Goal: Task Accomplishment & Management: Manage account settings

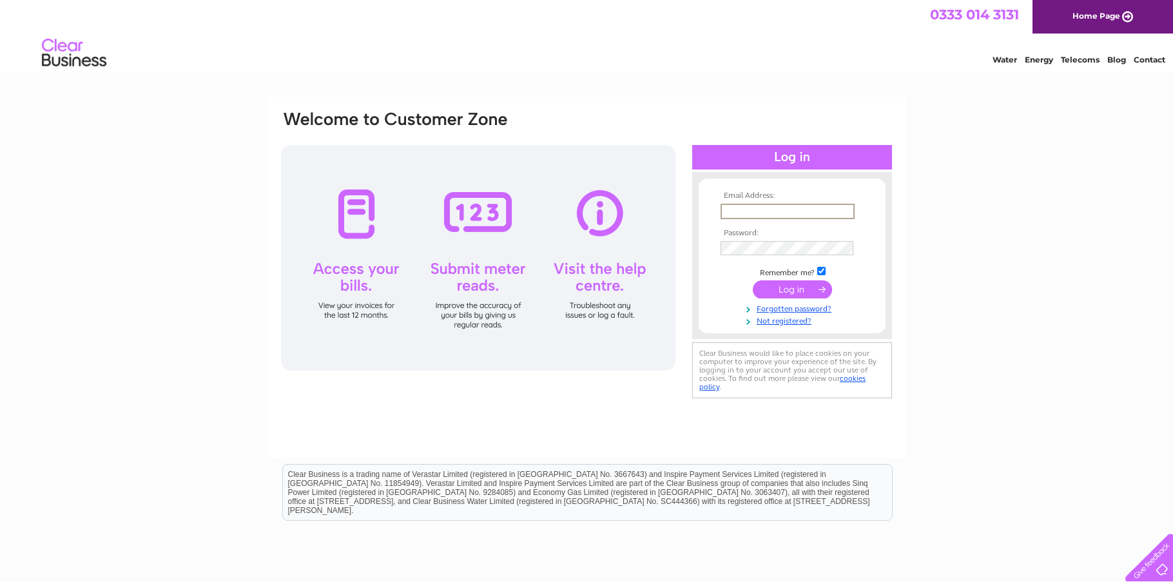
click at [749, 206] on input "text" at bounding box center [788, 211] width 134 height 15
type input "rabecalick@gmail.com"
click at [771, 281] on input "submit" at bounding box center [792, 289] width 79 height 18
click at [788, 332] on link "Not registered?" at bounding box center [794, 331] width 146 height 12
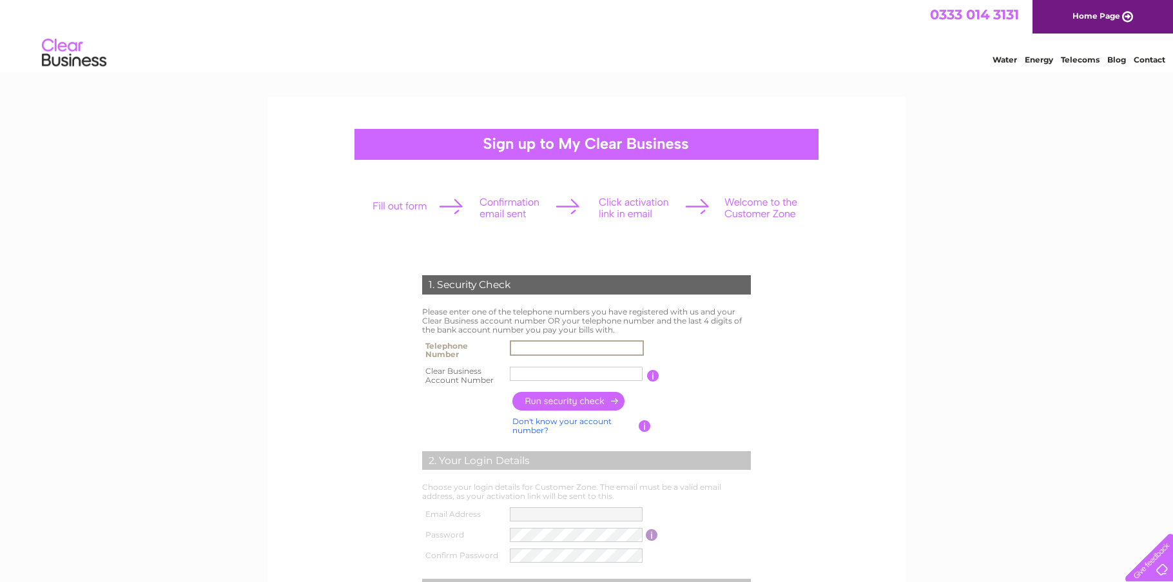
click at [526, 349] on input "text" at bounding box center [577, 347] width 134 height 15
click at [537, 349] on input "text" at bounding box center [577, 347] width 134 height 15
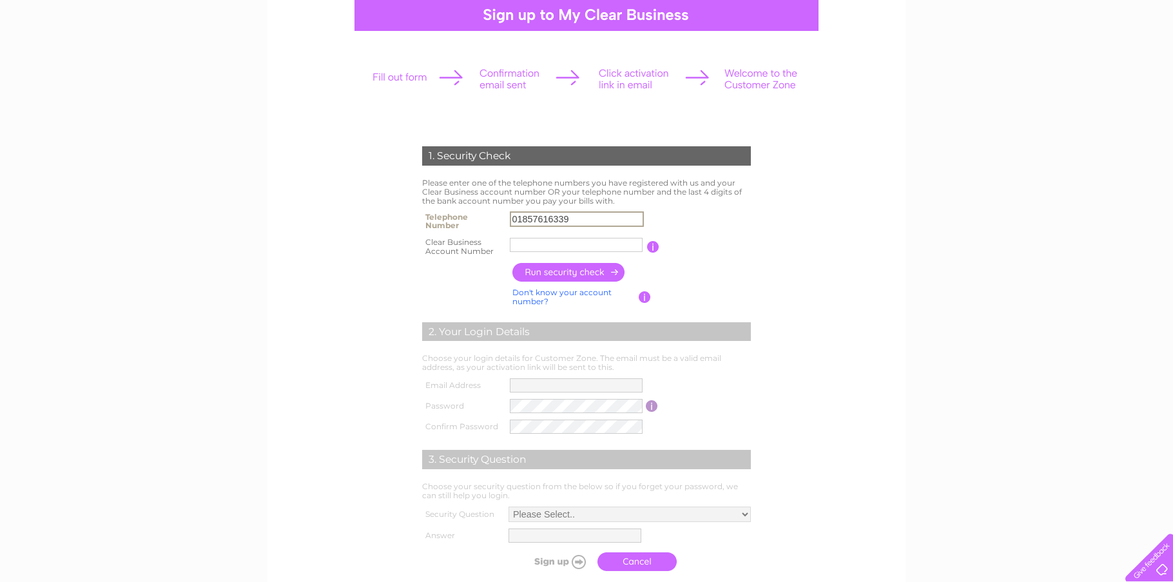
type input "01857616339"
click at [557, 249] on input "text" at bounding box center [576, 245] width 133 height 14
paste input "CB1117087"
type input "CB1117087"
click at [565, 274] on input "button" at bounding box center [568, 272] width 113 height 19
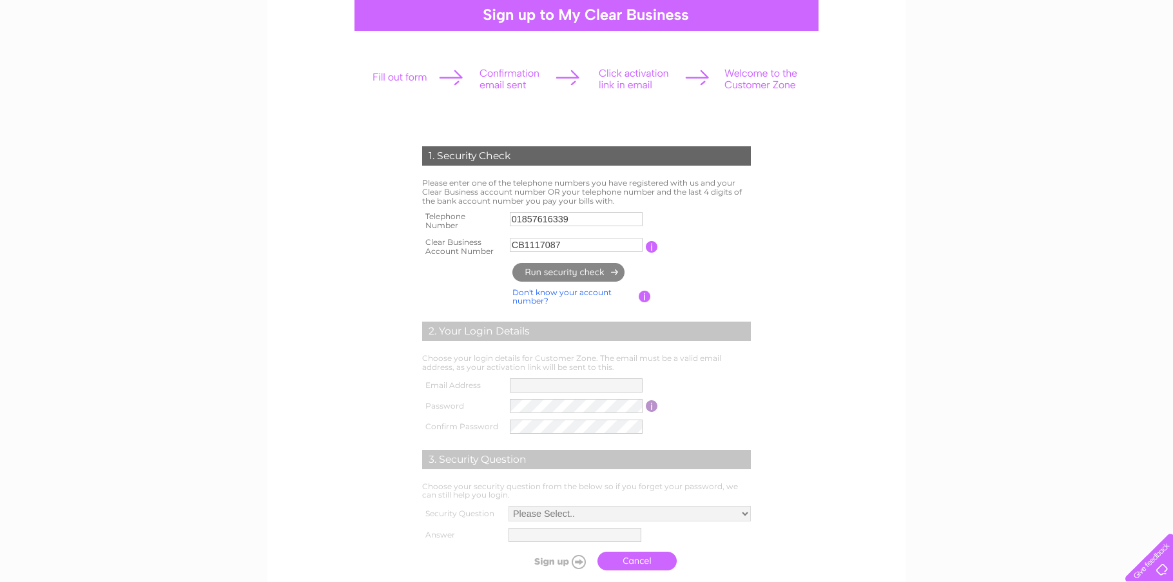
type input "ra********@gm*******"
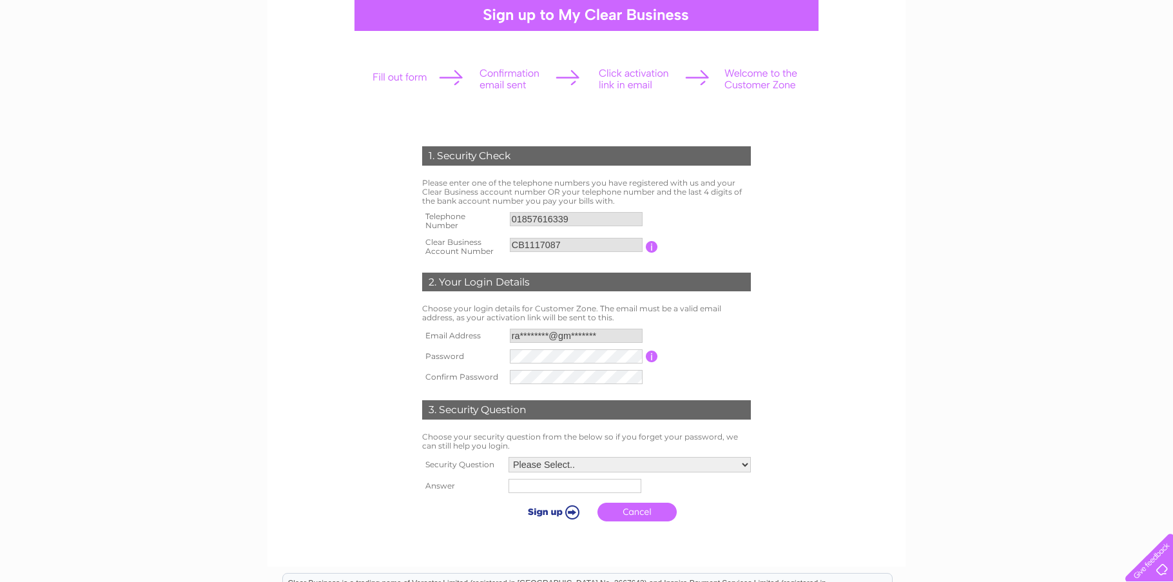
click at [522, 474] on td "Please Select.. In what town or city was your first job? In what town or city d…" at bounding box center [629, 465] width 249 height 22
click at [523, 469] on select "Please Select.. In what town or city was your first job? In what town or city d…" at bounding box center [629, 465] width 244 height 17
select select "5"
click at [507, 458] on select "Please Select.. In what town or city was your first job? In what town or city d…" at bounding box center [629, 465] width 244 height 17
click at [518, 493] on input "text" at bounding box center [573, 487] width 133 height 14
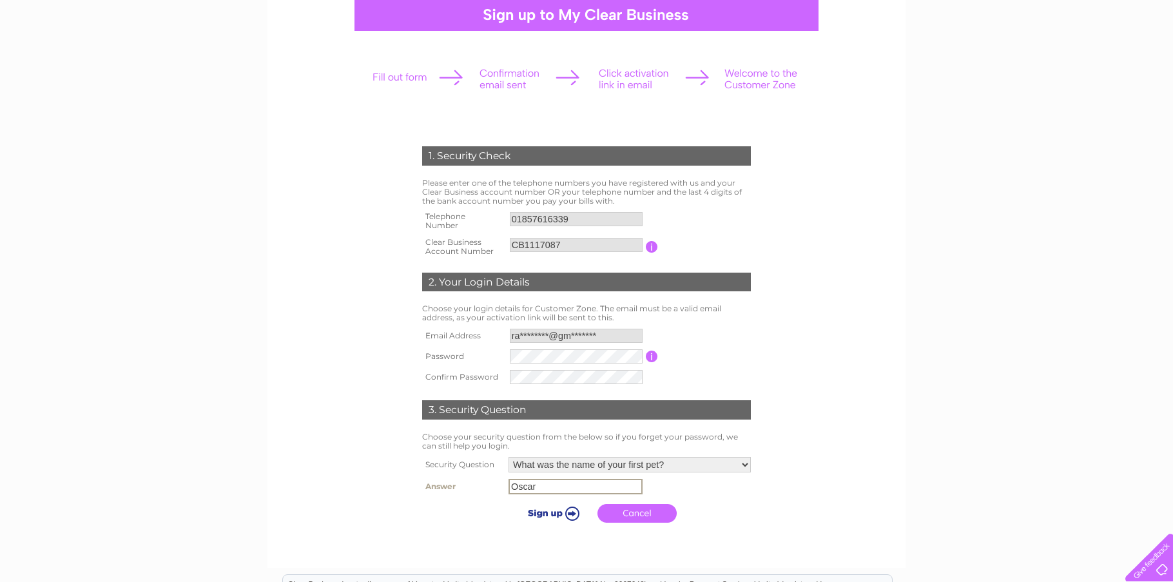
type input "Oscar"
click at [558, 507] on input "submit" at bounding box center [551, 513] width 79 height 18
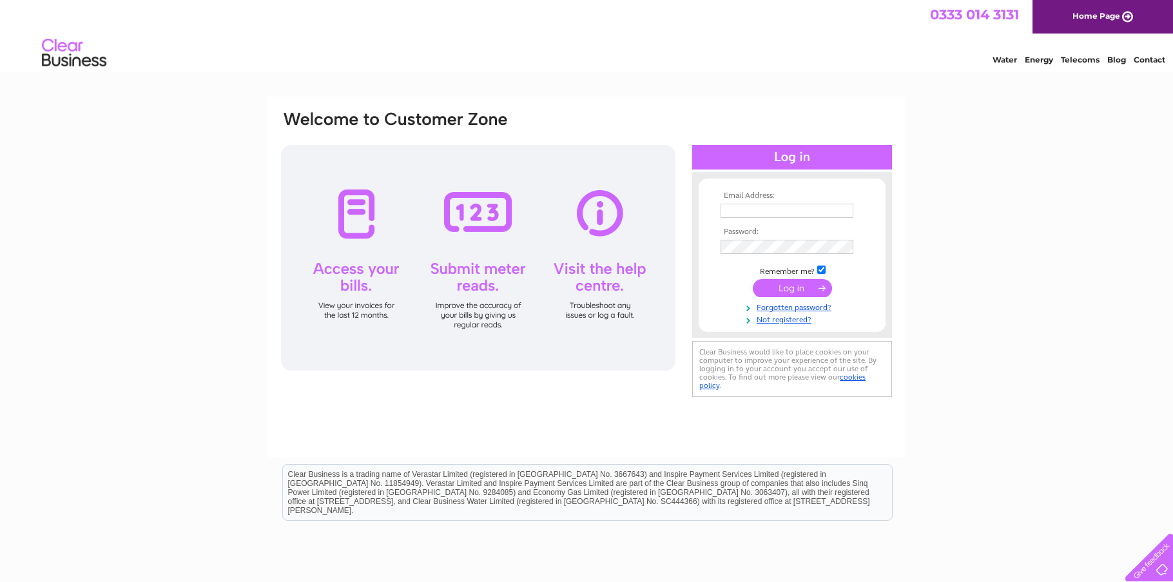
click at [779, 200] on td at bounding box center [792, 210] width 150 height 21
click at [780, 208] on input "text" at bounding box center [788, 211] width 134 height 15
type input "[EMAIL_ADDRESS][DOMAIN_NAME]"
click at [791, 309] on link "Forgotten password?" at bounding box center [794, 306] width 146 height 12
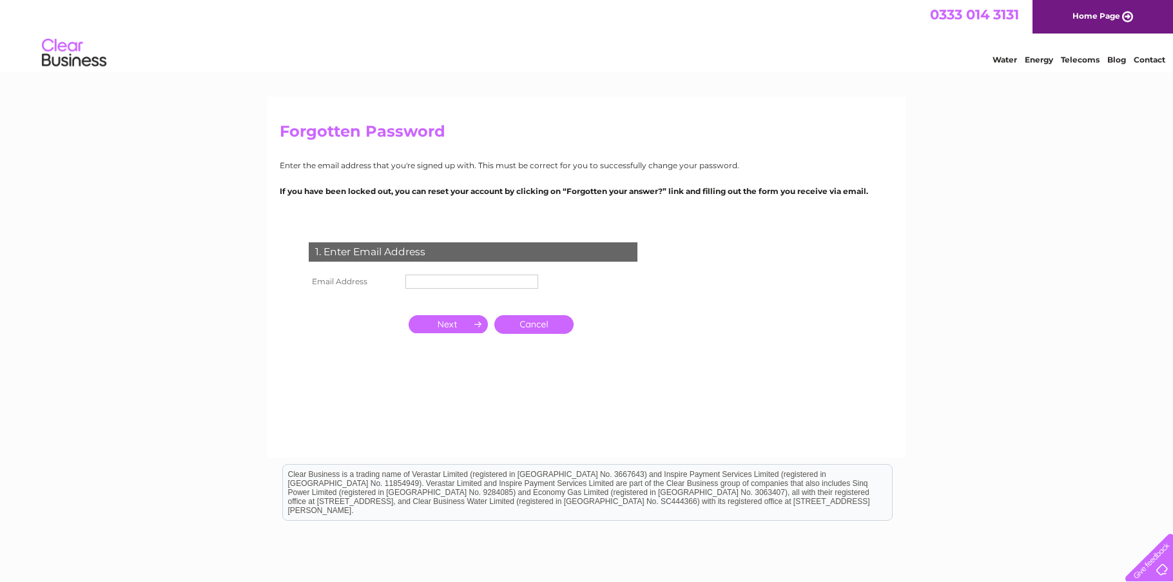
click at [510, 289] on td at bounding box center [471, 281] width 139 height 21
click at [505, 278] on input "text" at bounding box center [471, 282] width 133 height 14
type input "rabecalick@gmail.com"
click at [448, 331] on input "button" at bounding box center [448, 325] width 79 height 18
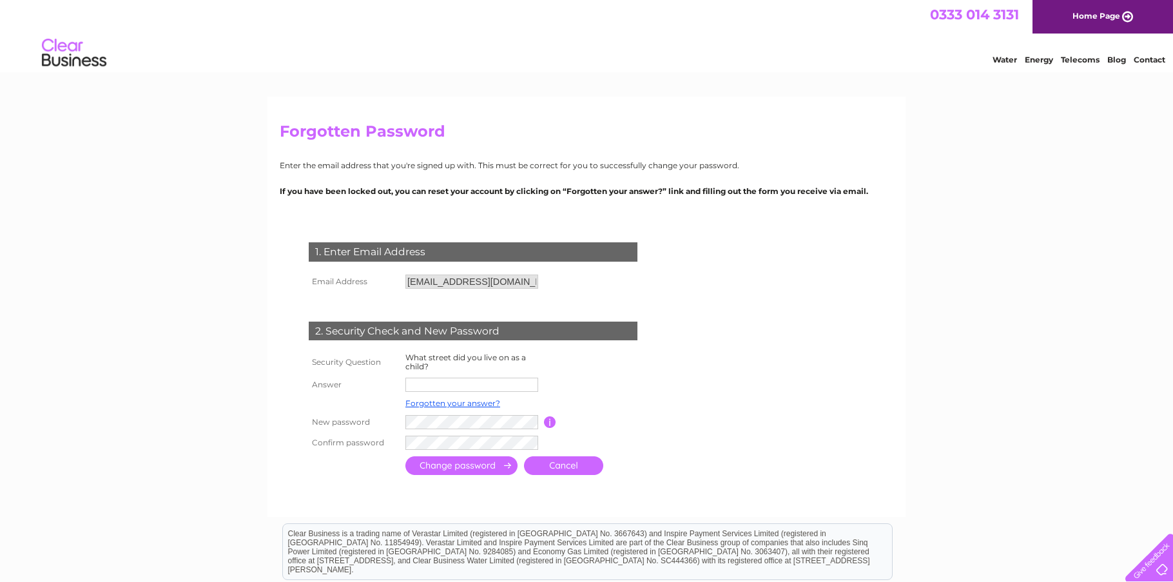
click at [439, 387] on input "text" at bounding box center [471, 385] width 133 height 14
type input "Dalberg"
click at [452, 471] on input "submit" at bounding box center [461, 467] width 112 height 19
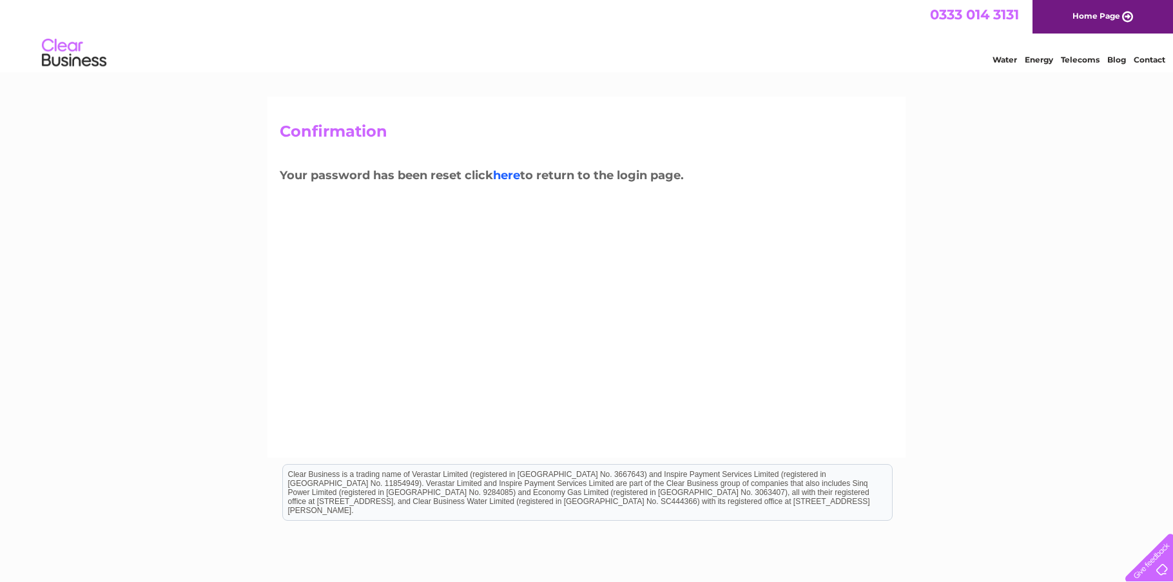
click at [509, 174] on link "here" at bounding box center [506, 175] width 27 height 14
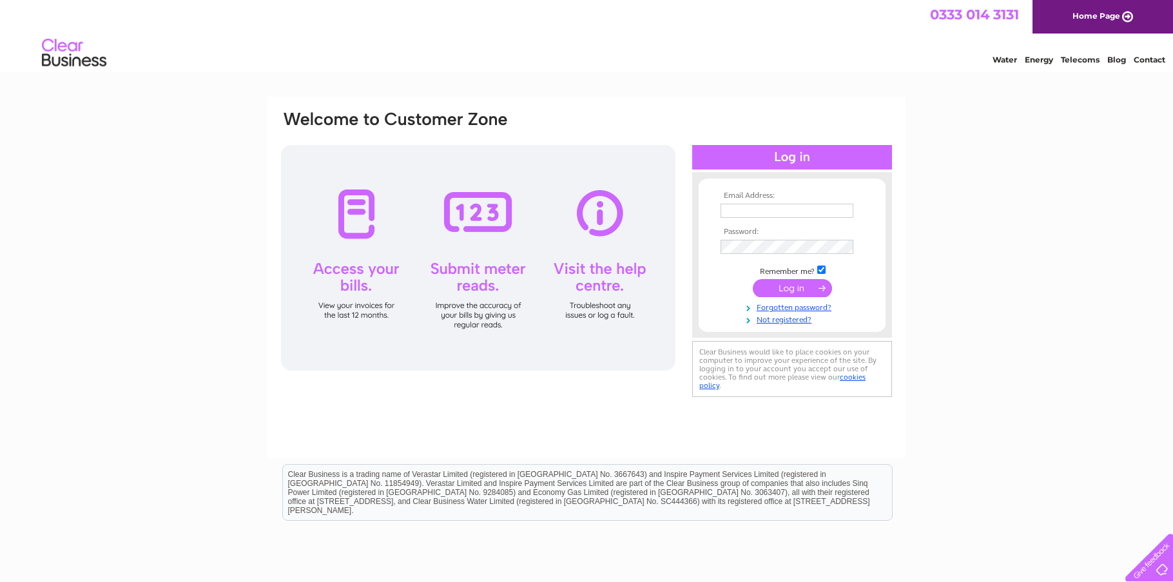
click at [761, 220] on td at bounding box center [792, 210] width 150 height 21
click at [765, 213] on input "text" at bounding box center [787, 211] width 133 height 14
type input "[EMAIL_ADDRESS][DOMAIN_NAME]"
click at [765, 284] on input "submit" at bounding box center [792, 289] width 79 height 18
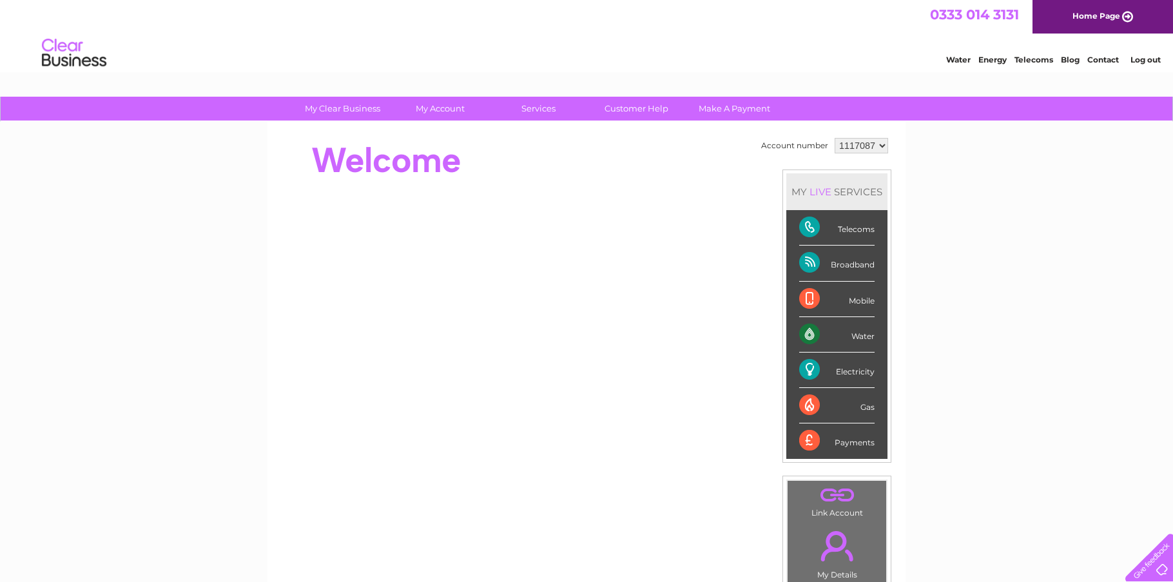
click at [851, 228] on div "Telecoms" at bounding box center [836, 227] width 75 height 35
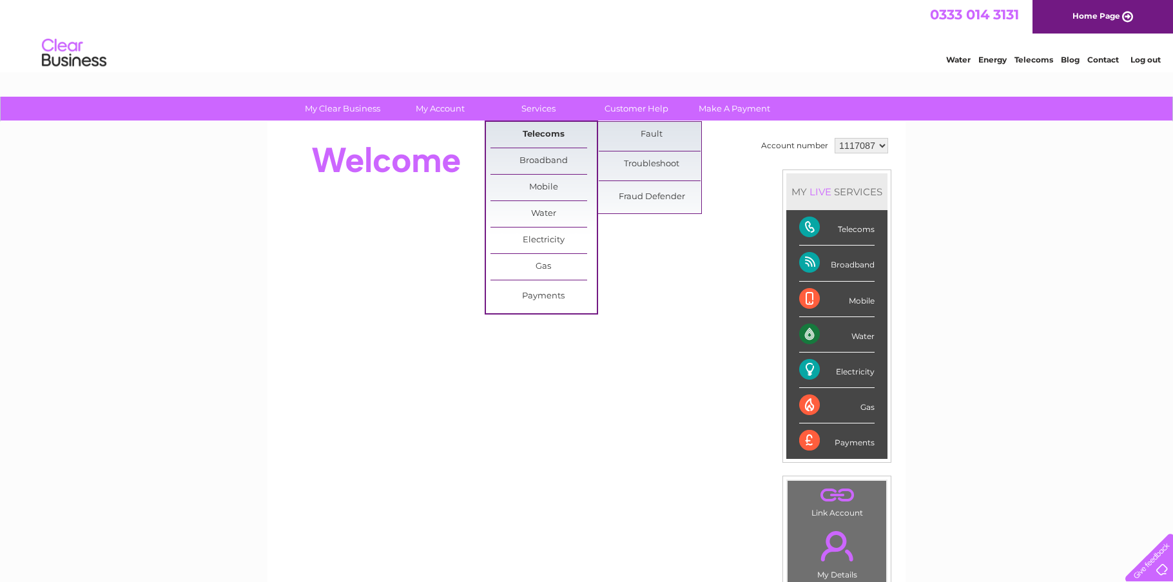
click at [557, 134] on link "Telecoms" at bounding box center [543, 135] width 106 height 26
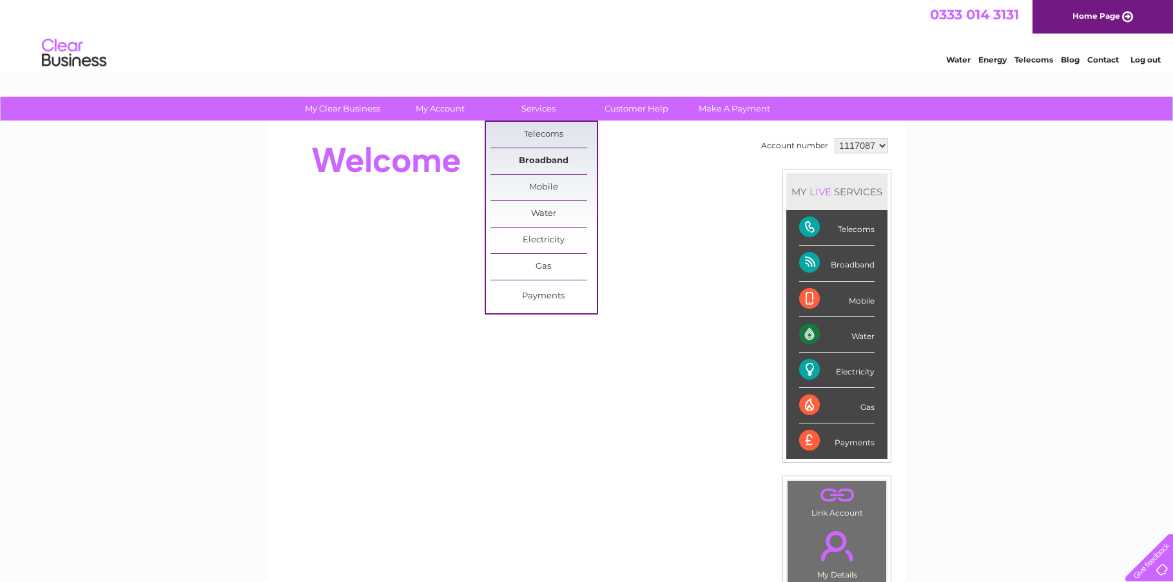
click at [555, 164] on link "Broadband" at bounding box center [543, 161] width 106 height 26
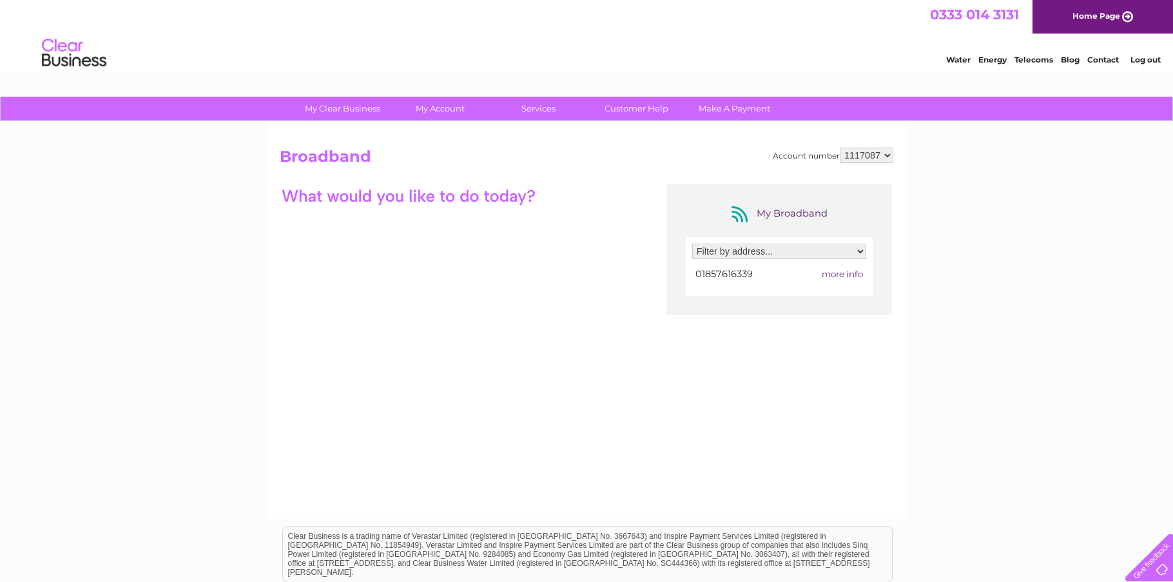
drag, startPoint x: 480, startPoint y: 212, endPoint x: 454, endPoint y: 197, distance: 29.5
click at [476, 212] on div "My Broadband Filter by address... [STREET_ADDRESS] 01857616339 more info" at bounding box center [587, 309] width 614 height 251
click at [454, 195] on div at bounding box center [409, 195] width 258 height 23
click at [828, 258] on select "Filter by address... Shop, Ebenezer, Stronsay, Orkney, Isle Of Orkney, KW17 2AR" at bounding box center [779, 251] width 174 height 15
select select "2270757"
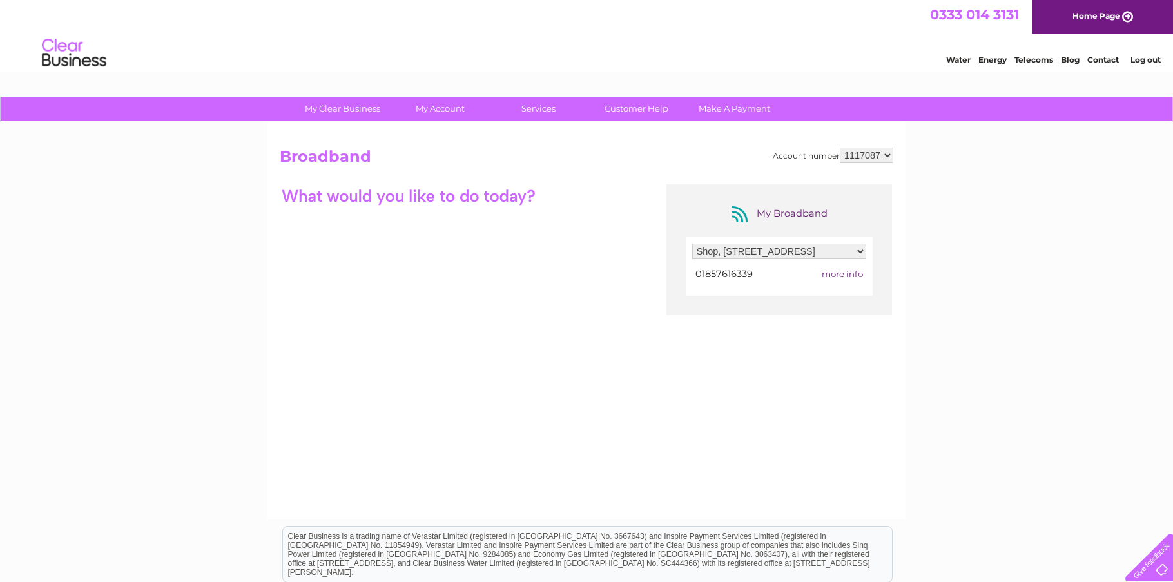
click at [692, 244] on select "Filter by address... Shop, Ebenezer, Stronsay, Orkney, Isle Of Orkney, KW17 2AR" at bounding box center [779, 251] width 174 height 15
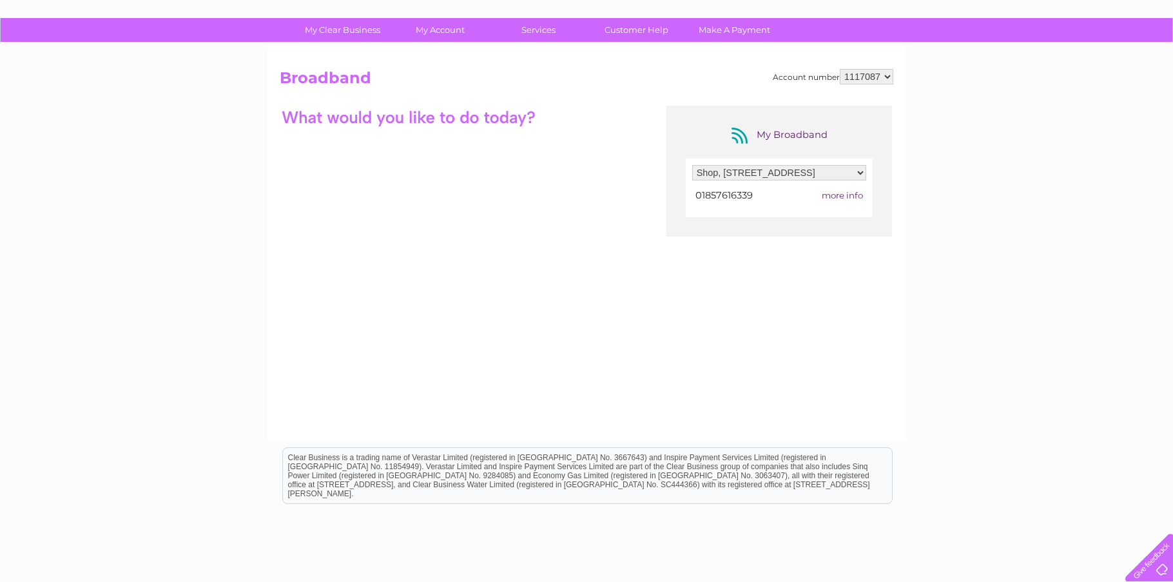
scroll to position [39, 0]
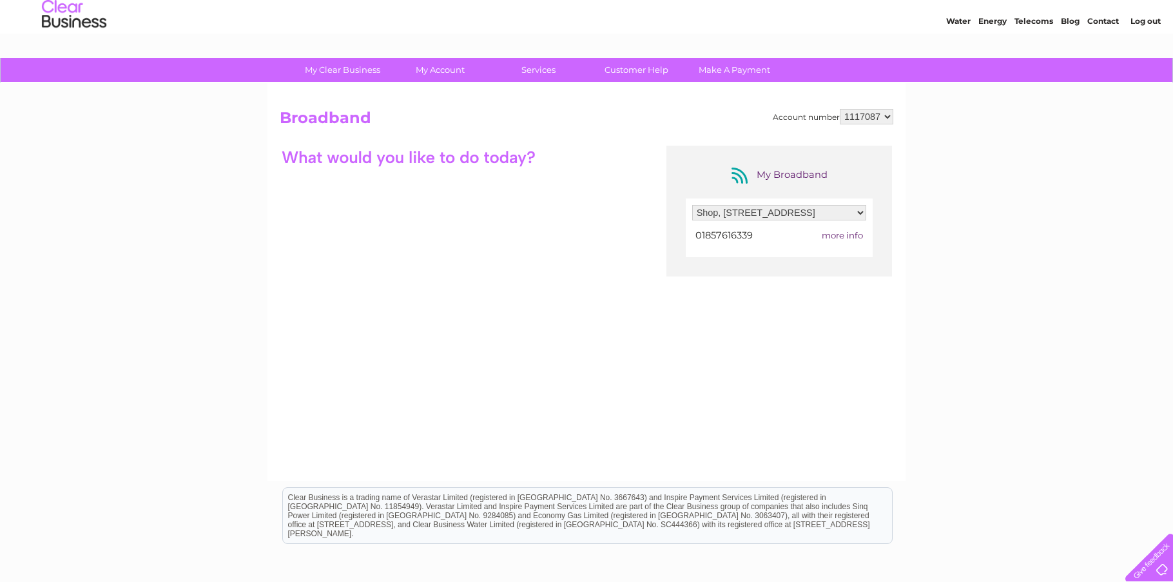
click at [427, 137] on div "Account number 1117087 Broadband My Broadband Filter by address... Shop, Ebenez…" at bounding box center [587, 289] width 614 height 360
click at [420, 168] on div at bounding box center [409, 157] width 258 height 23
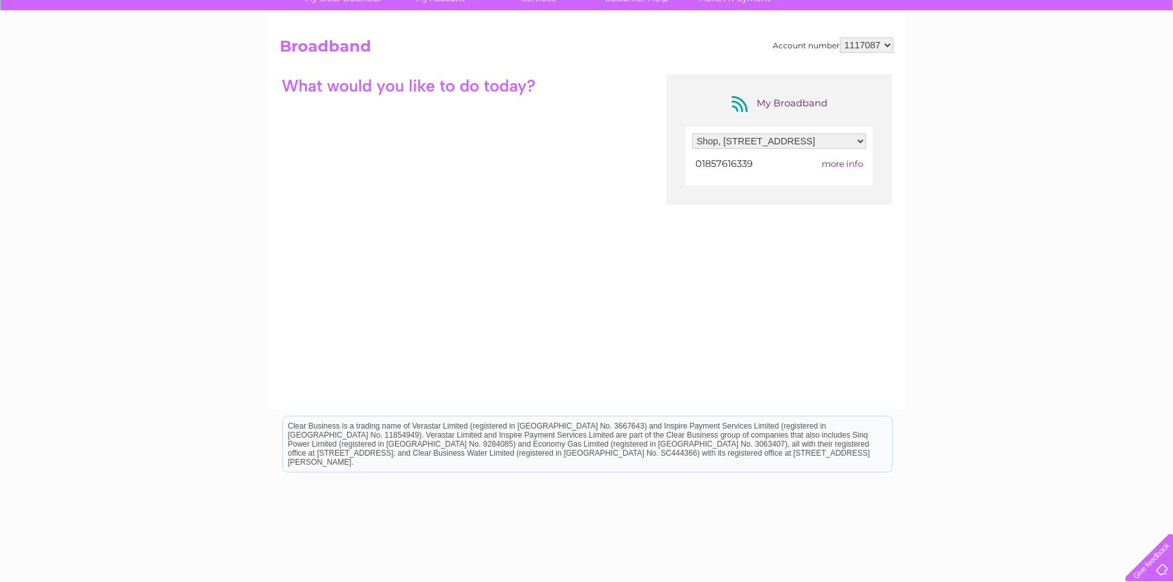
scroll to position [64, 0]
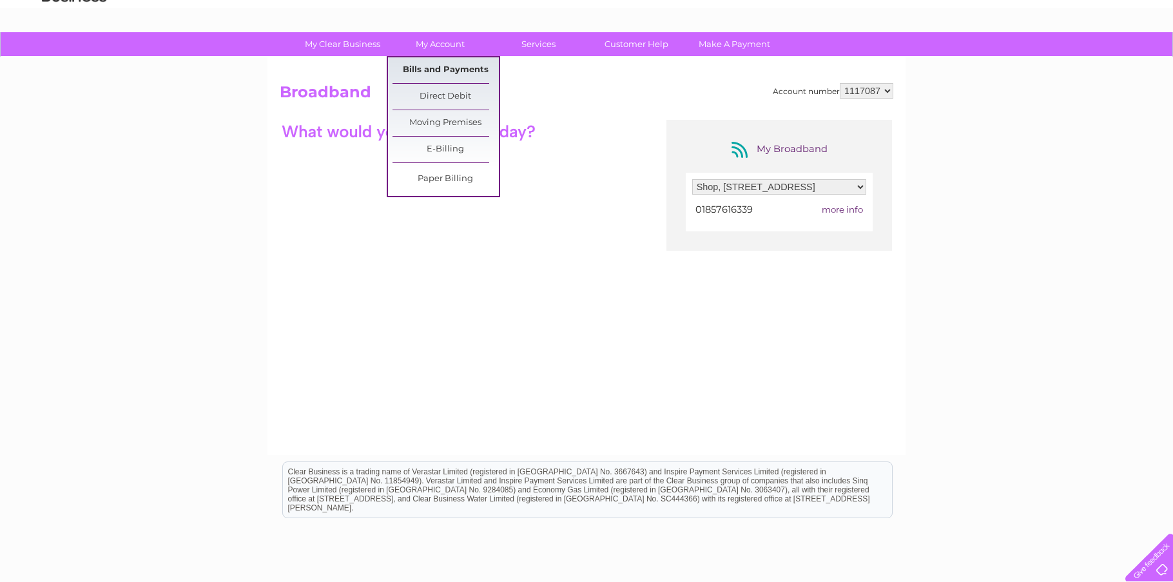
click at [447, 71] on link "Bills and Payments" at bounding box center [446, 70] width 106 height 26
click at [435, 182] on link "Paper Billing" at bounding box center [446, 179] width 106 height 26
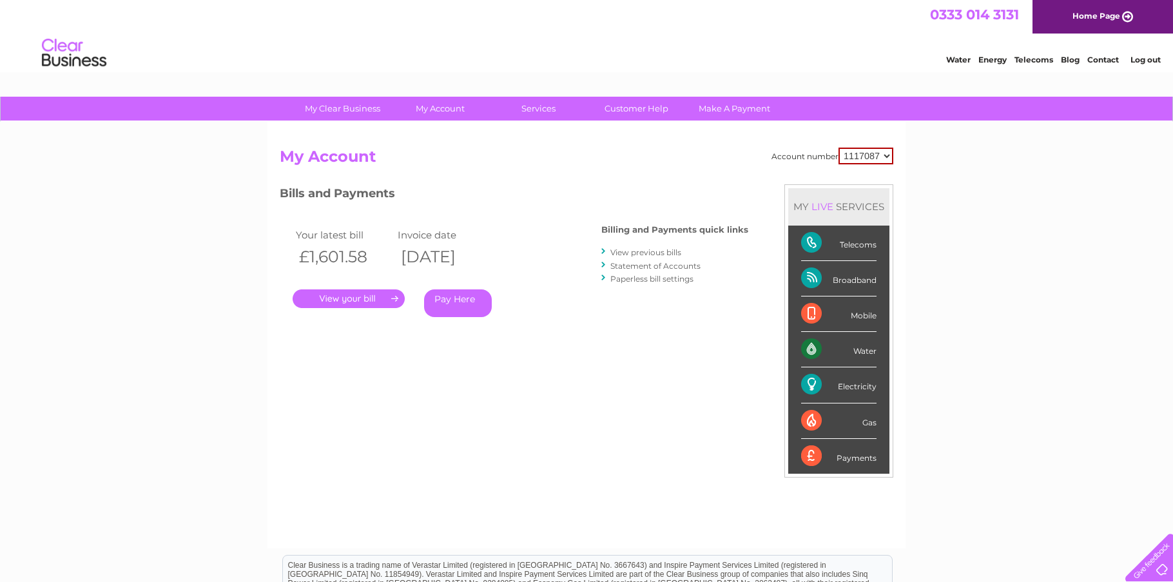
click at [643, 280] on link "Paperless bill settings" at bounding box center [651, 279] width 83 height 10
click at [603, 278] on div at bounding box center [604, 278] width 6 height 12
click at [617, 277] on link "Paperless bill settings" at bounding box center [651, 279] width 83 height 10
